Goal: Obtain resource: Obtain resource

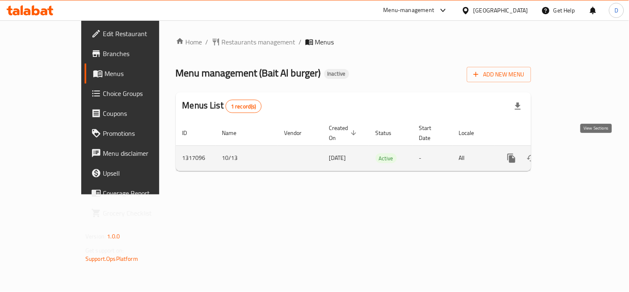
click at [577, 153] on icon "enhanced table" at bounding box center [572, 158] width 10 height 10
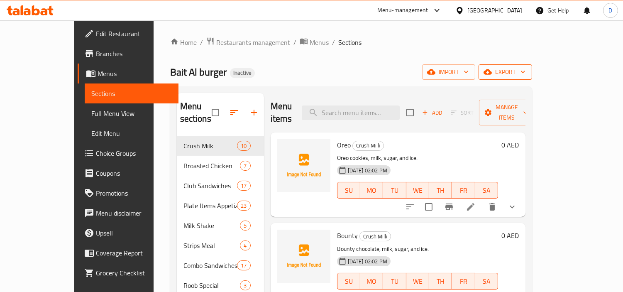
click at [525, 75] on span "export" at bounding box center [505, 72] width 40 height 10
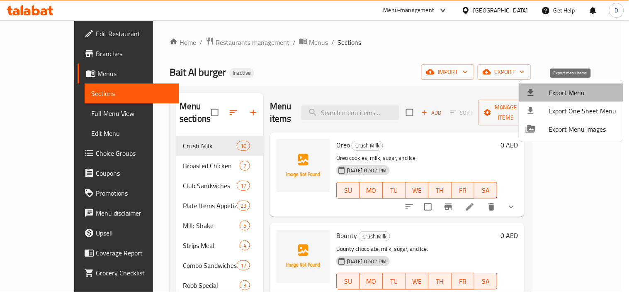
click at [588, 93] on span "Export Menu" at bounding box center [583, 93] width 68 height 10
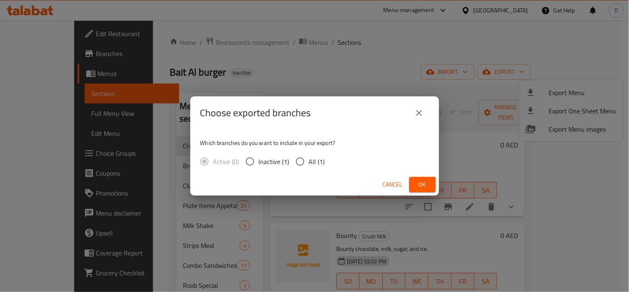
click at [301, 159] on input "All (1)" at bounding box center [300, 161] width 17 height 17
radio input "true"
drag, startPoint x: 422, startPoint y: 188, endPoint x: 319, endPoint y: 135, distance: 115.6
click at [422, 187] on span "Ok" at bounding box center [422, 184] width 13 height 10
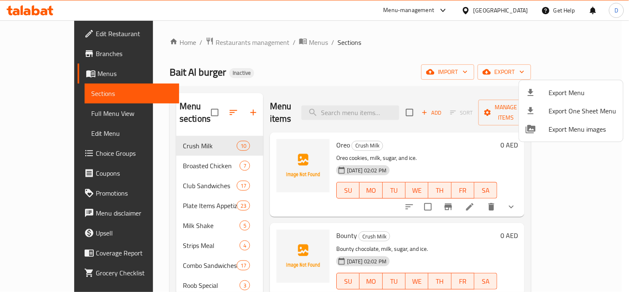
click at [322, 71] on div at bounding box center [314, 146] width 629 height 292
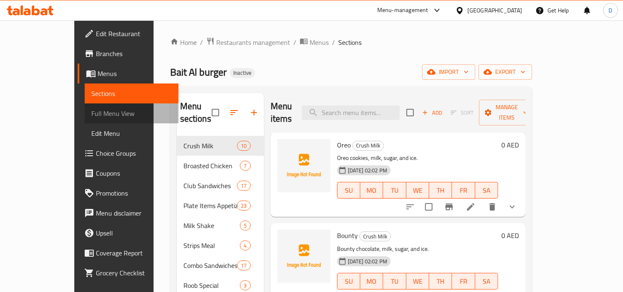
click at [91, 113] on span "Full Menu View" at bounding box center [131, 113] width 80 height 10
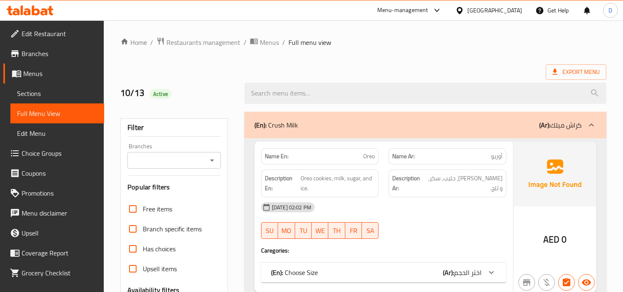
checkbox input "false"
checkbox input "true"
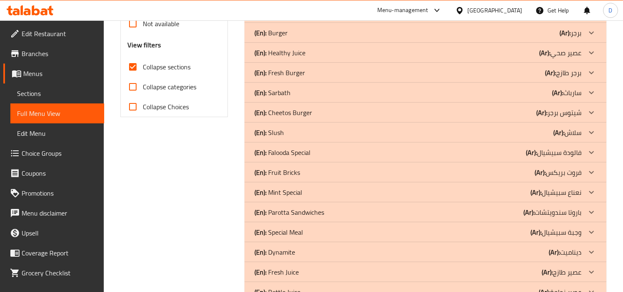
scroll to position [354, 0]
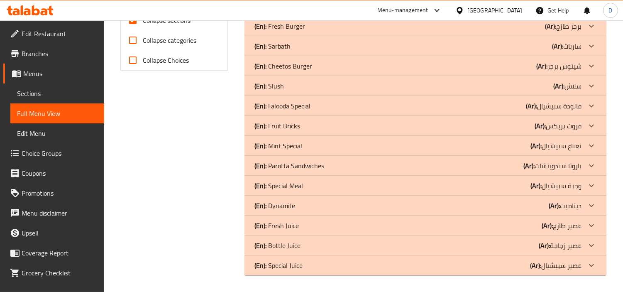
click at [472, 264] on div "(En): Special Juice (Ar): عصير سبيشيال" at bounding box center [417, 265] width 327 height 10
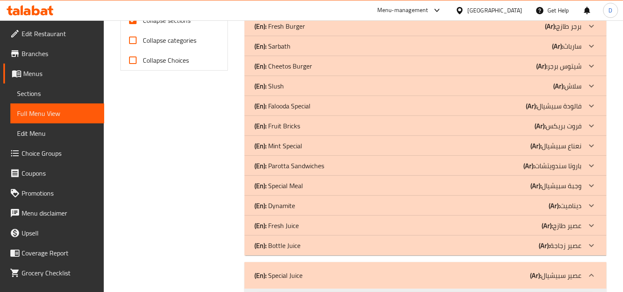
click at [290, 243] on p "(En): Bottle Juice" at bounding box center [277, 245] width 46 height 10
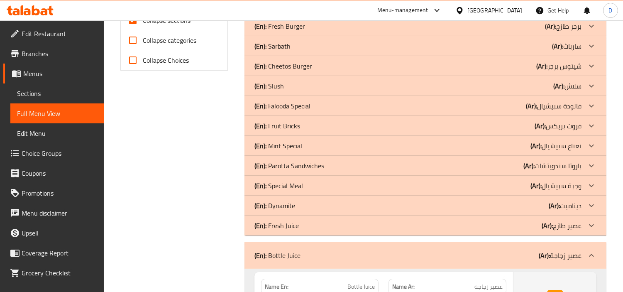
click at [264, 225] on b "(En):" at bounding box center [260, 225] width 12 height 12
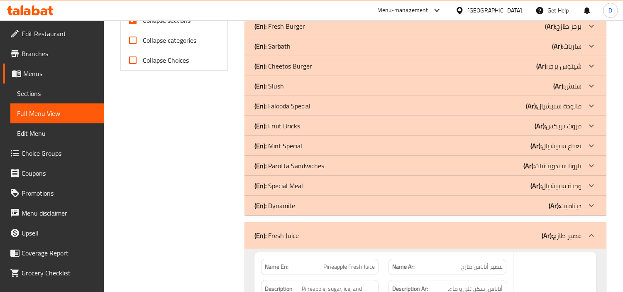
click at [260, 205] on b "(En):" at bounding box center [260, 205] width 12 height 12
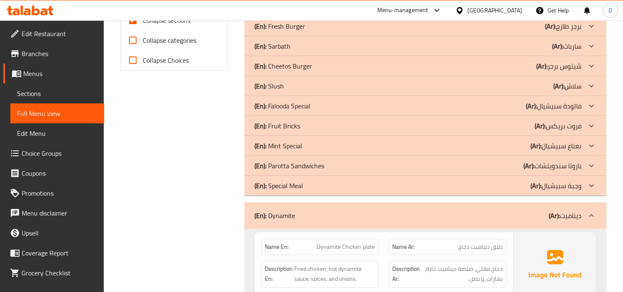
click at [260, 185] on b "(En):" at bounding box center [260, 185] width 12 height 12
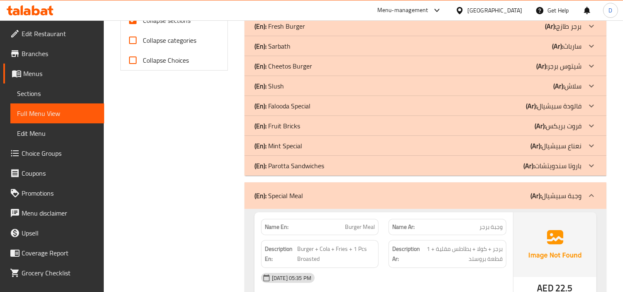
click at [266, 166] on b "(En):" at bounding box center [260, 165] width 12 height 12
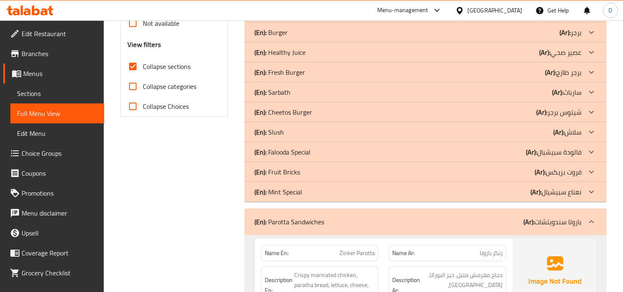
scroll to position [262, 0]
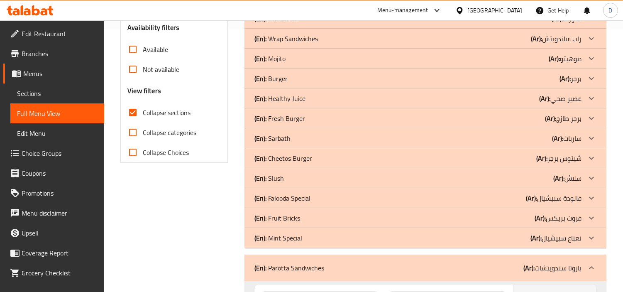
click at [284, 154] on p "(En): Cheetos Burger" at bounding box center [283, 158] width 58 height 10
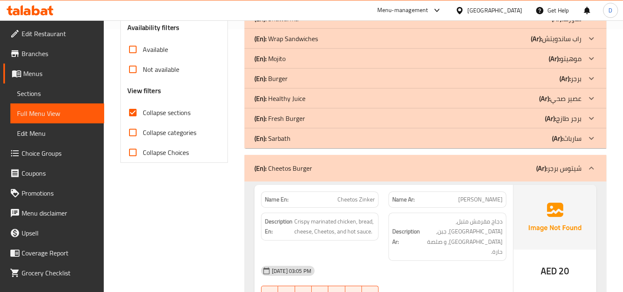
click at [282, 118] on p "(En): Fresh Burger" at bounding box center [279, 118] width 51 height 10
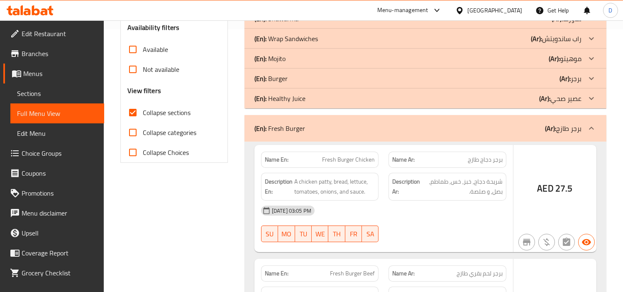
click at [285, 79] on p "(En): Burger" at bounding box center [270, 78] width 33 height 10
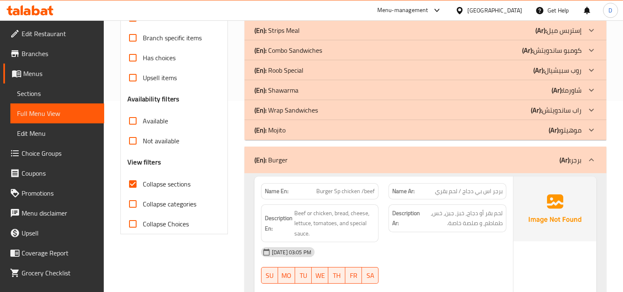
scroll to position [170, 0]
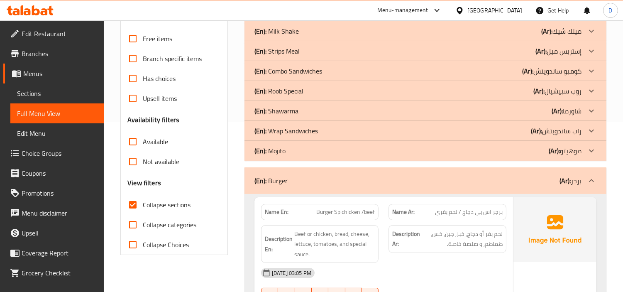
click at [296, 128] on p "(En): Wrap Sandwiches" at bounding box center [285, 131] width 63 height 10
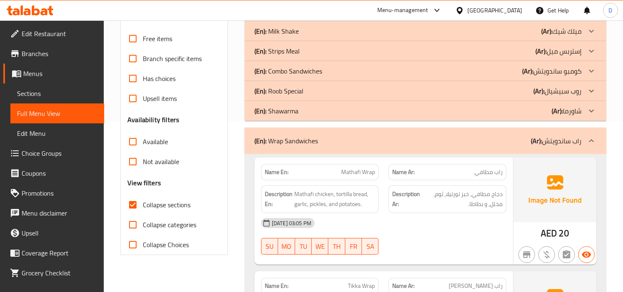
scroll to position [124, 0]
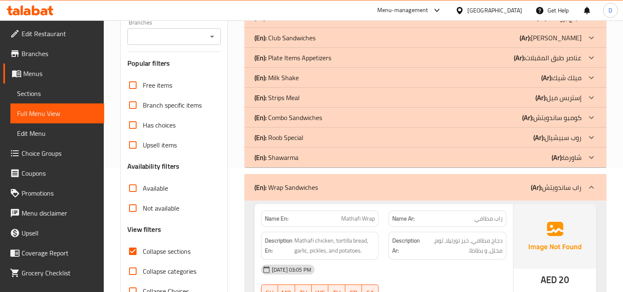
click at [288, 115] on p "(En): Combo Sandwiches" at bounding box center [288, 117] width 68 height 10
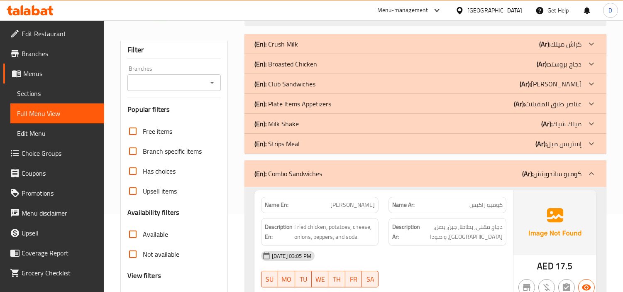
scroll to position [32, 0]
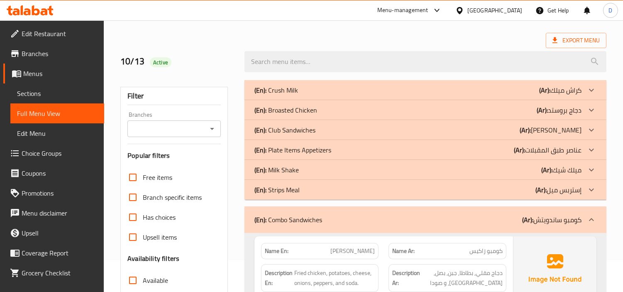
click at [306, 126] on p "(En): Club Sandwiches" at bounding box center [284, 130] width 61 height 10
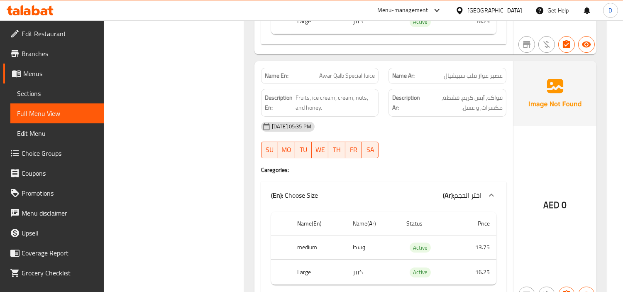
scroll to position [22125, 0]
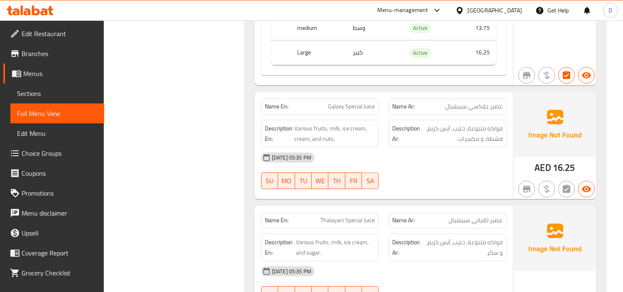
scroll to position [21090, 0]
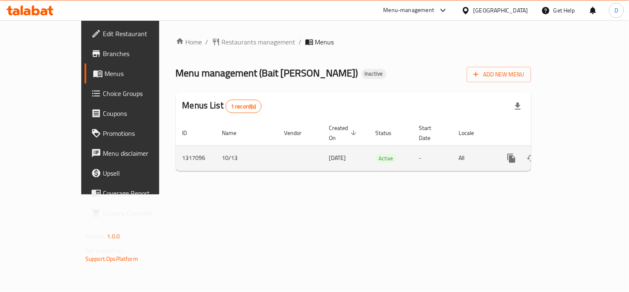
click at [577, 153] on icon "enhanced table" at bounding box center [572, 158] width 10 height 10
